Goal: Information Seeking & Learning: Understand process/instructions

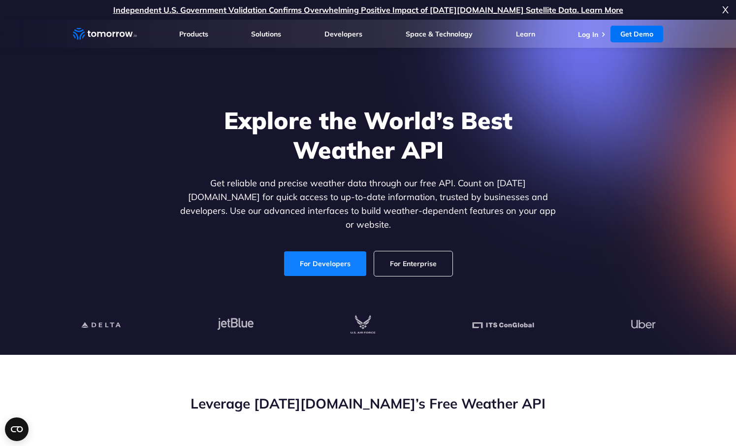
click at [338, 254] on link "For Developers" at bounding box center [325, 263] width 82 height 25
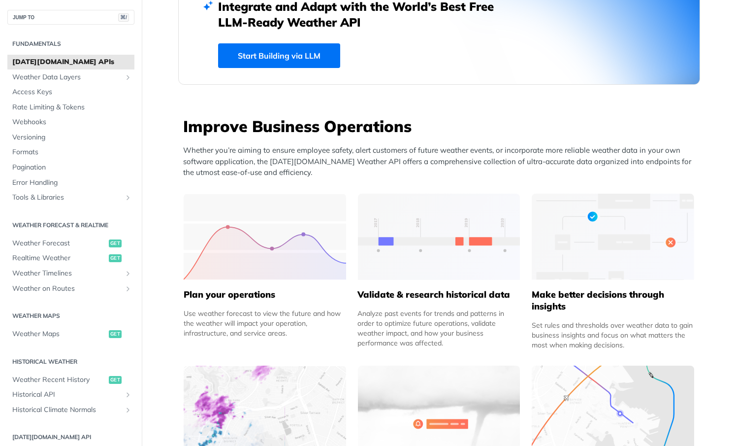
scroll to position [302, 0]
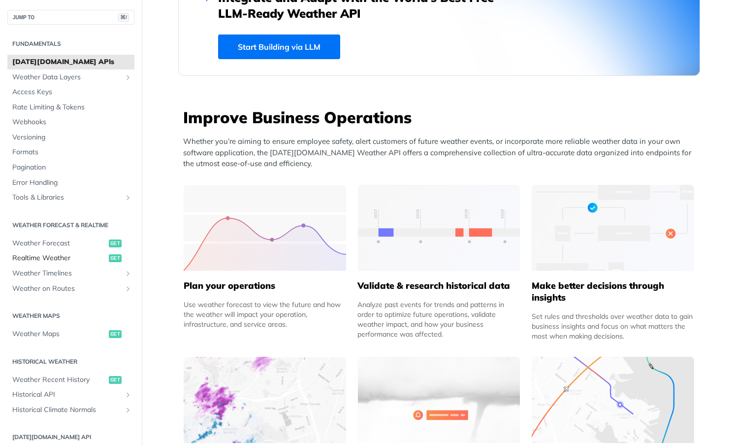
click at [57, 259] on span "Realtime Weather" at bounding box center [59, 258] width 94 height 10
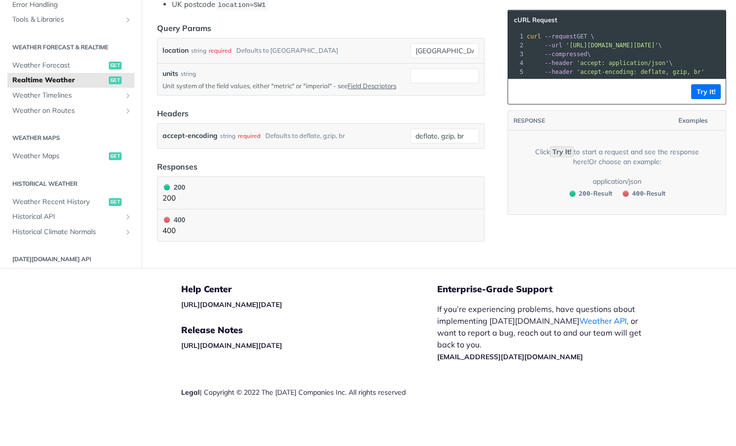
scroll to position [302, 0]
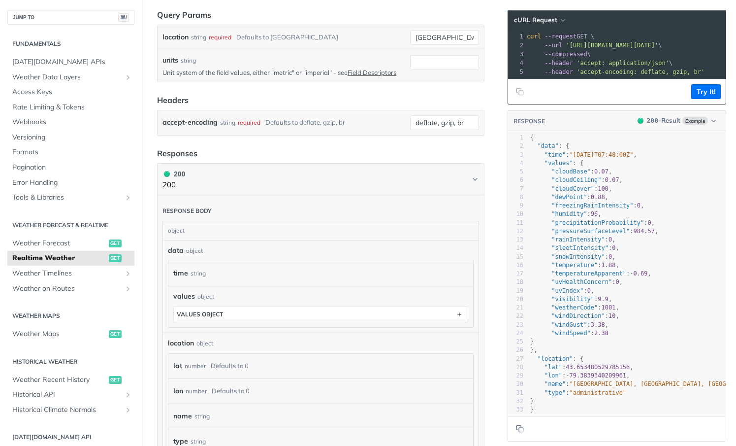
click at [276, 69] on p "Unit system of the field values, either "metric" or "imperial" - see Field Desc…" at bounding box center [285, 72] width 244 height 9
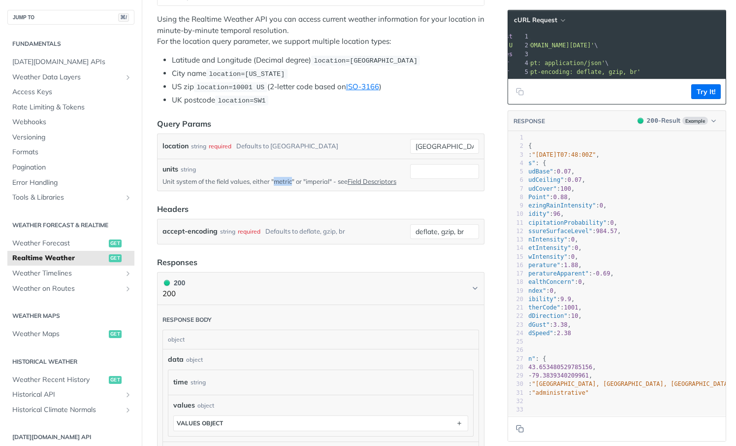
scroll to position [0, 69]
drag, startPoint x: 581, startPoint y: 45, endPoint x: 691, endPoint y: 46, distance: 109.8
click at [589, 46] on span "'[URL][DOMAIN_NAME][DATE]'" at bounding box center [543, 45] width 93 height 7
copy span "/v4/weather/realtime?location="
